Goal: Information Seeking & Learning: Learn about a topic

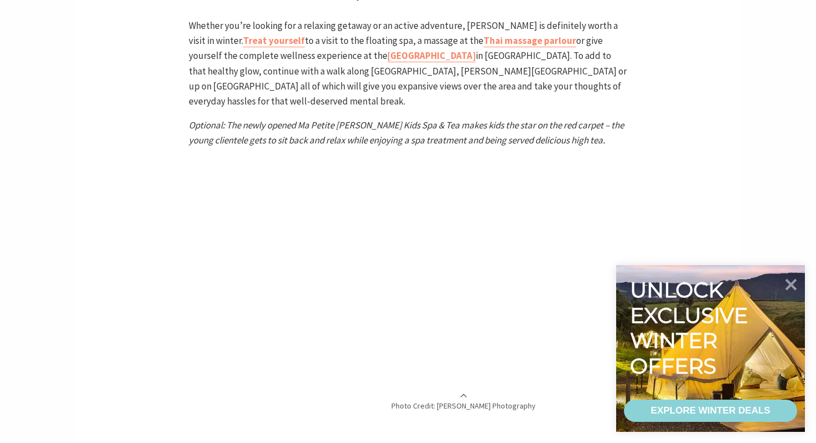
scroll to position [2890, 0]
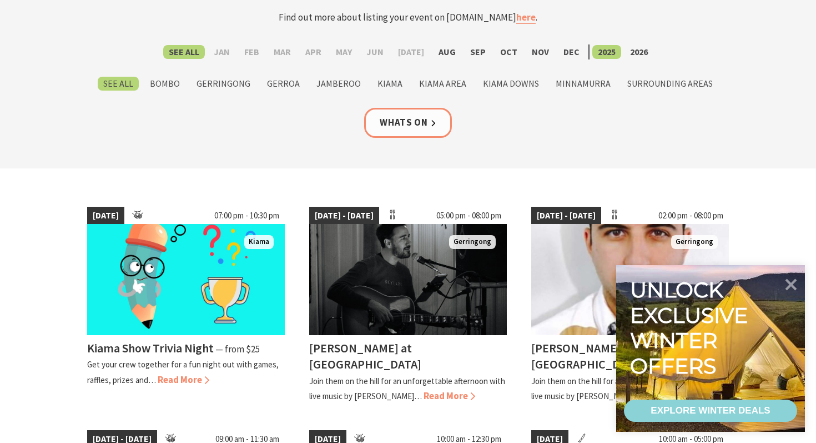
scroll to position [142, 0]
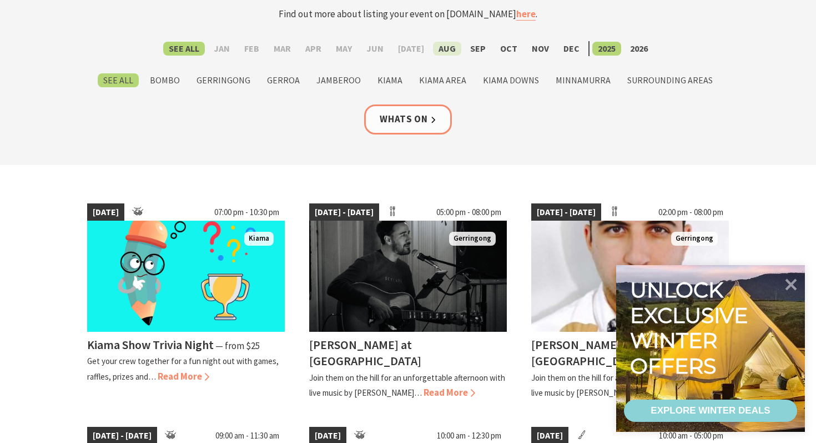
click at [439, 48] on label "Aug" at bounding box center [447, 49] width 28 height 14
click at [0, 0] on input "Aug" at bounding box center [0, 0] width 0 height 0
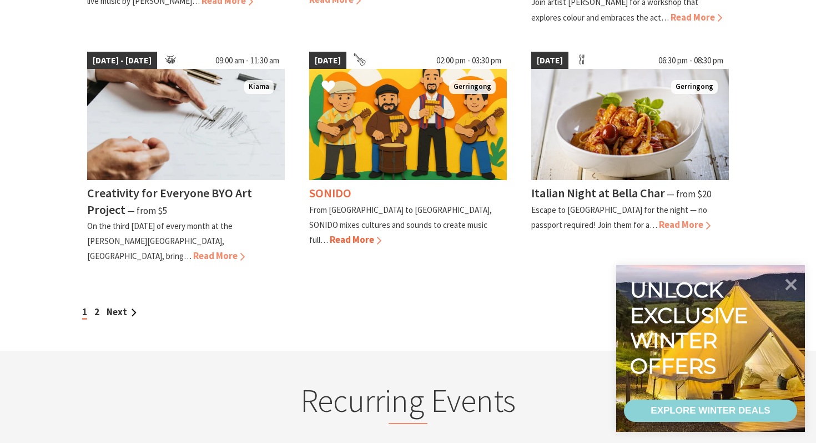
scroll to position [990, 0]
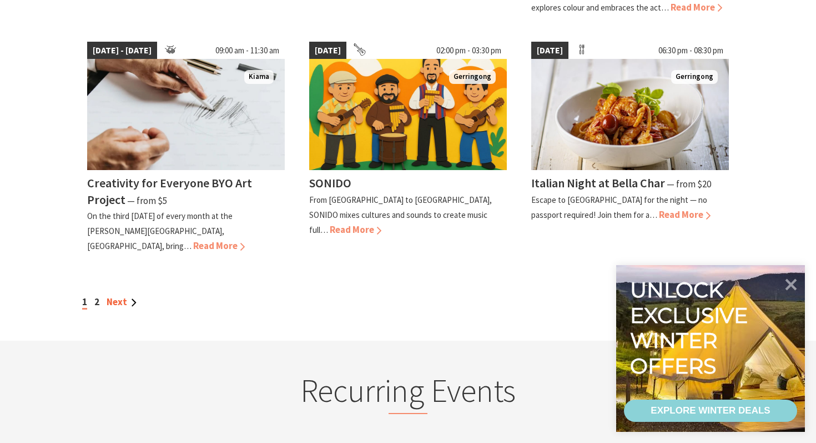
click at [122, 295] on link "Next" at bounding box center [122, 301] width 30 height 12
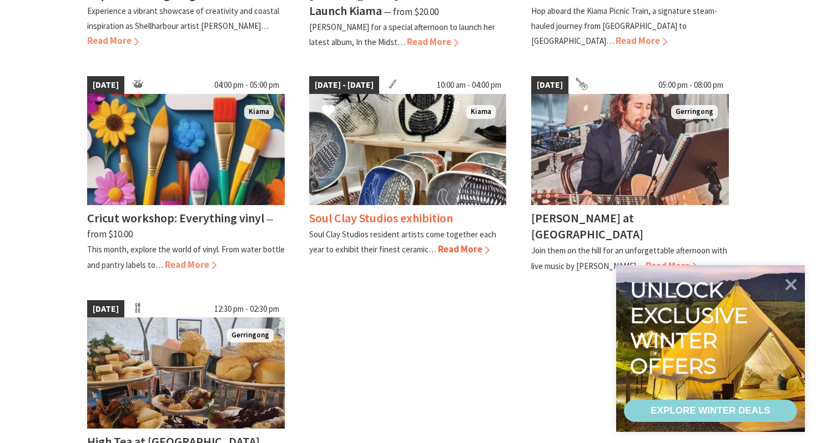
scroll to position [733, 0]
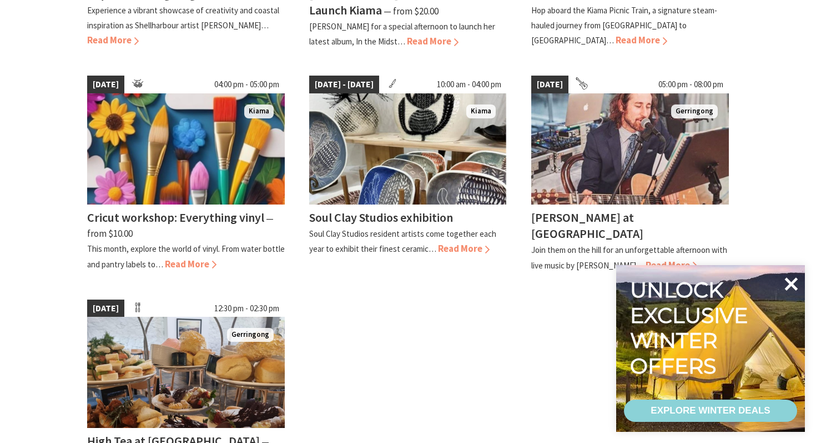
click at [788, 282] on icon at bounding box center [791, 283] width 13 height 13
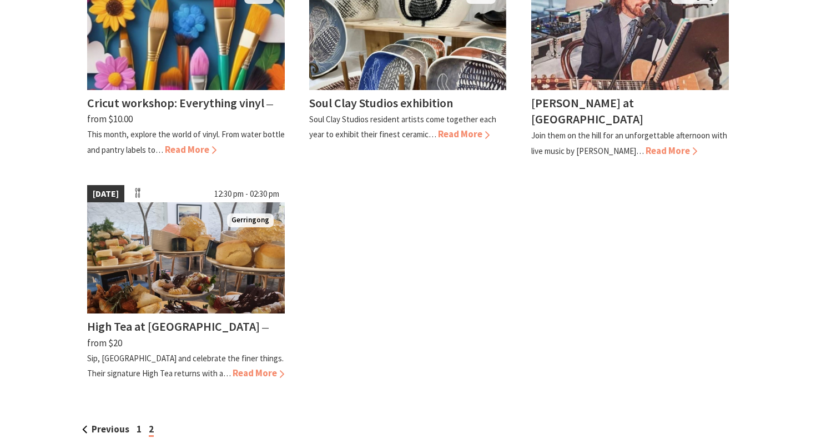
scroll to position [851, 0]
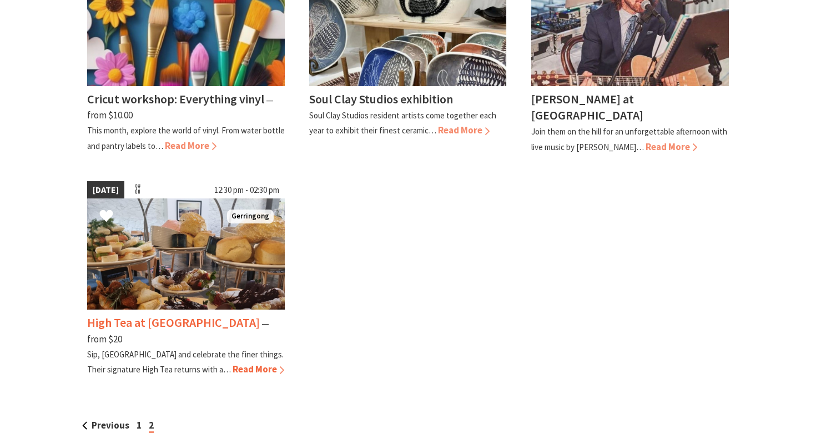
click at [233, 363] on span "Read More" at bounding box center [259, 369] width 52 height 12
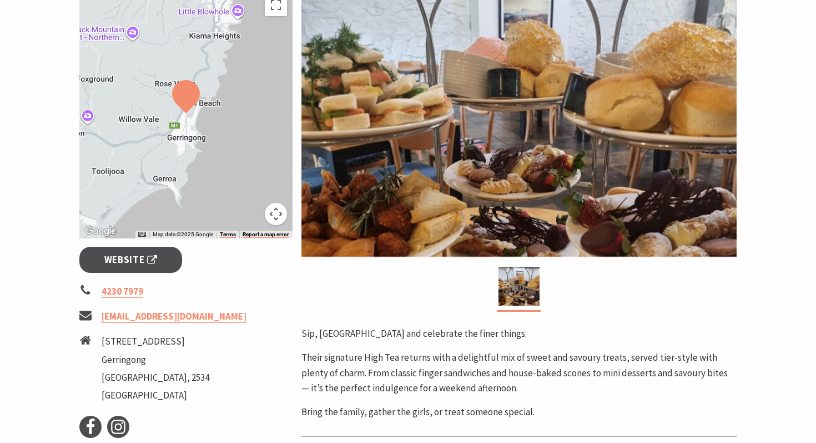
scroll to position [235, 0]
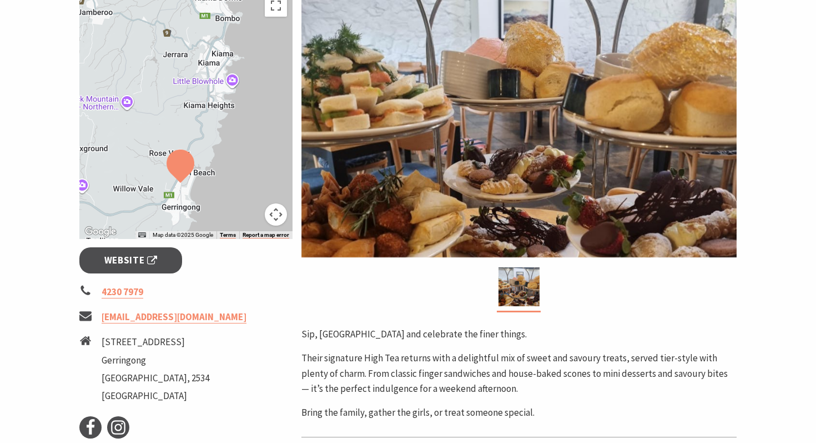
drag, startPoint x: 227, startPoint y: 129, endPoint x: 222, endPoint y: 199, distance: 70.2
click at [222, 199] on div at bounding box center [185, 114] width 213 height 250
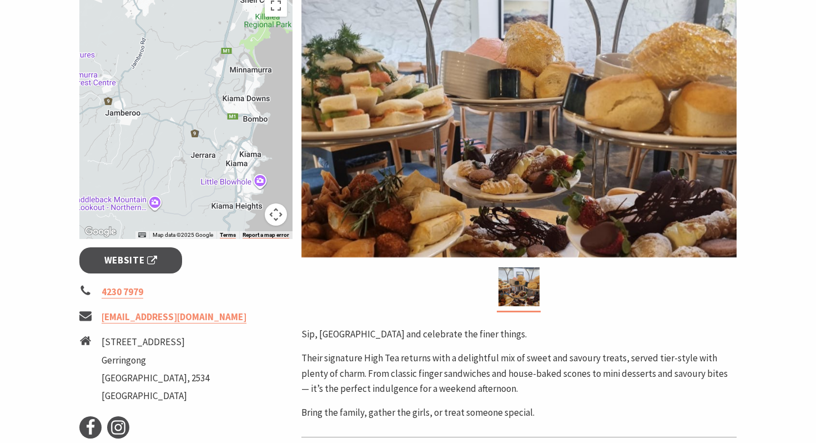
drag, startPoint x: 202, startPoint y: 71, endPoint x: 229, endPoint y: 172, distance: 104.7
click at [229, 172] on div at bounding box center [185, 114] width 213 height 250
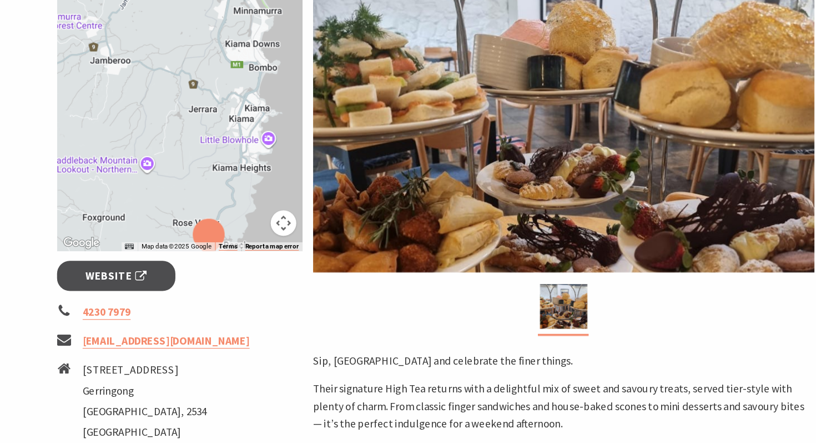
drag, startPoint x: 253, startPoint y: 164, endPoint x: 258, endPoint y: 111, distance: 53.5
click at [258, 111] on div at bounding box center [185, 114] width 213 height 250
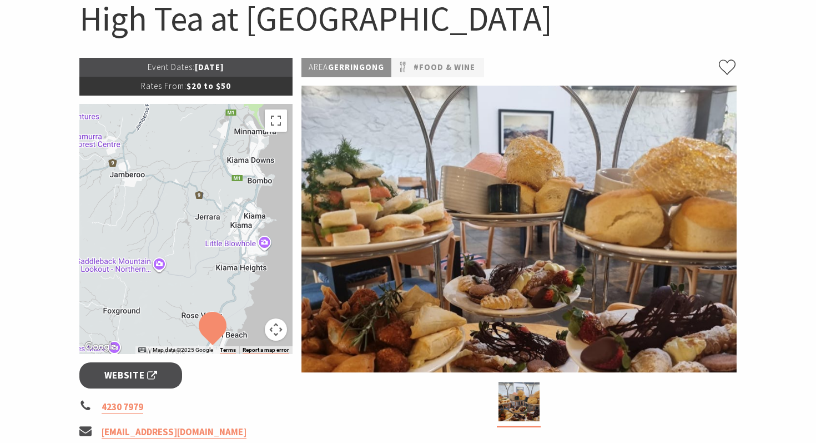
scroll to position [136, 0]
